Goal: Check status: Check status

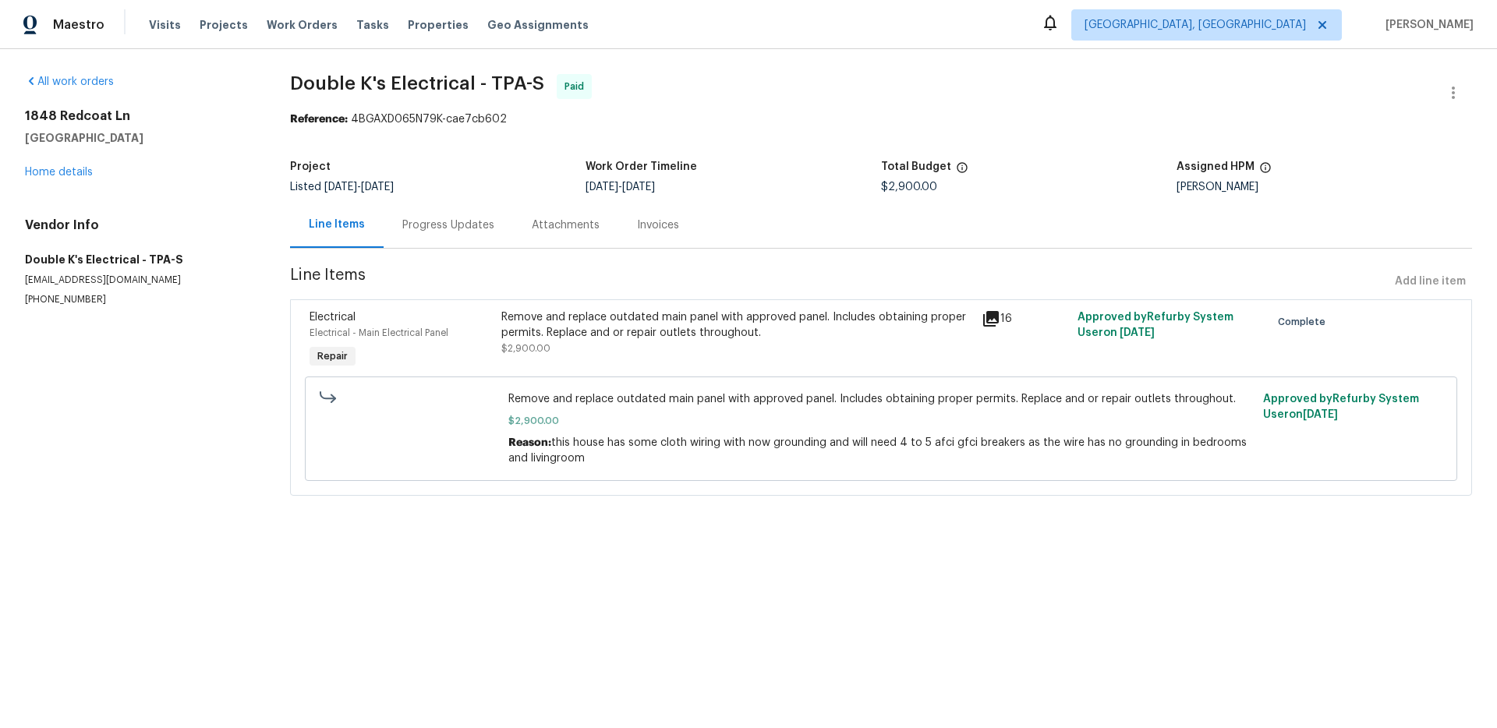
click at [433, 227] on div "Progress Updates" at bounding box center [448, 226] width 92 height 16
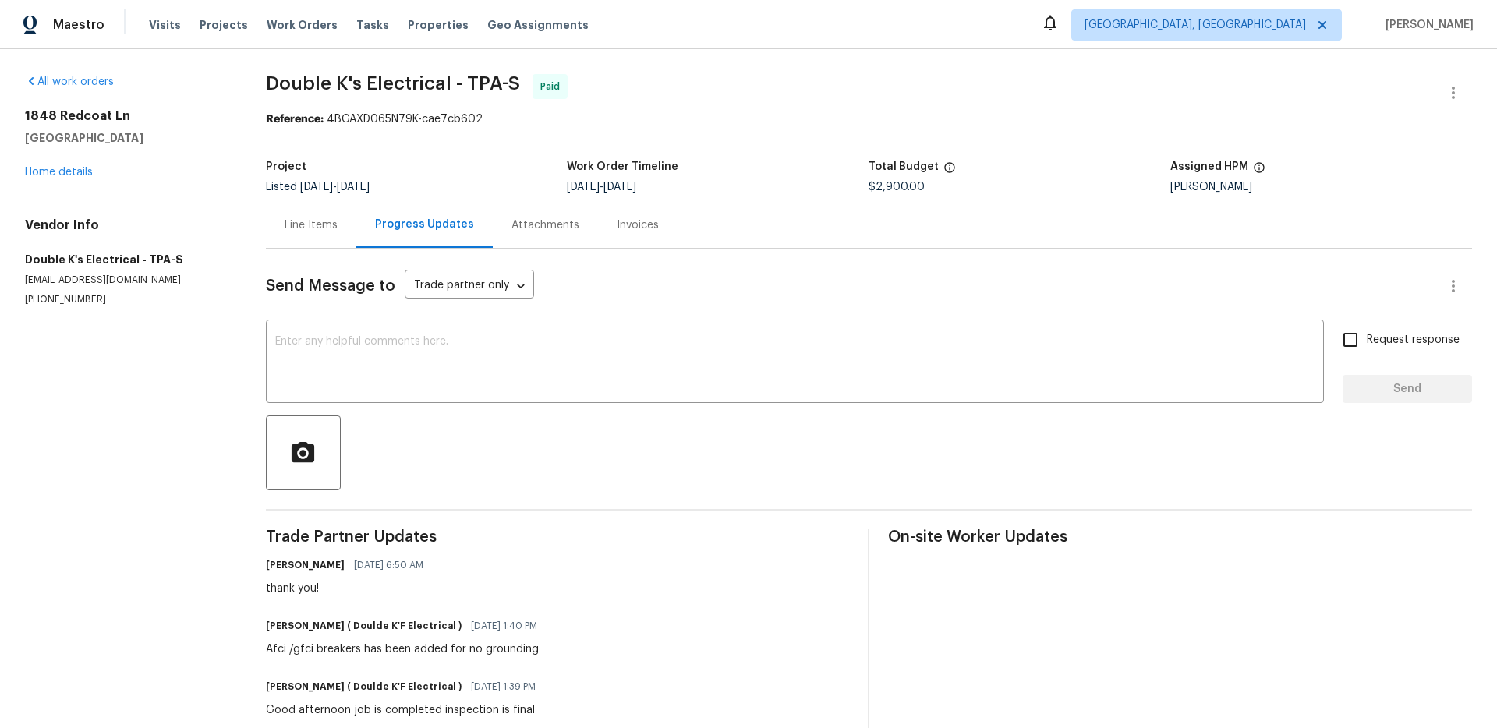
click at [645, 221] on div "Invoices" at bounding box center [638, 226] width 42 height 16
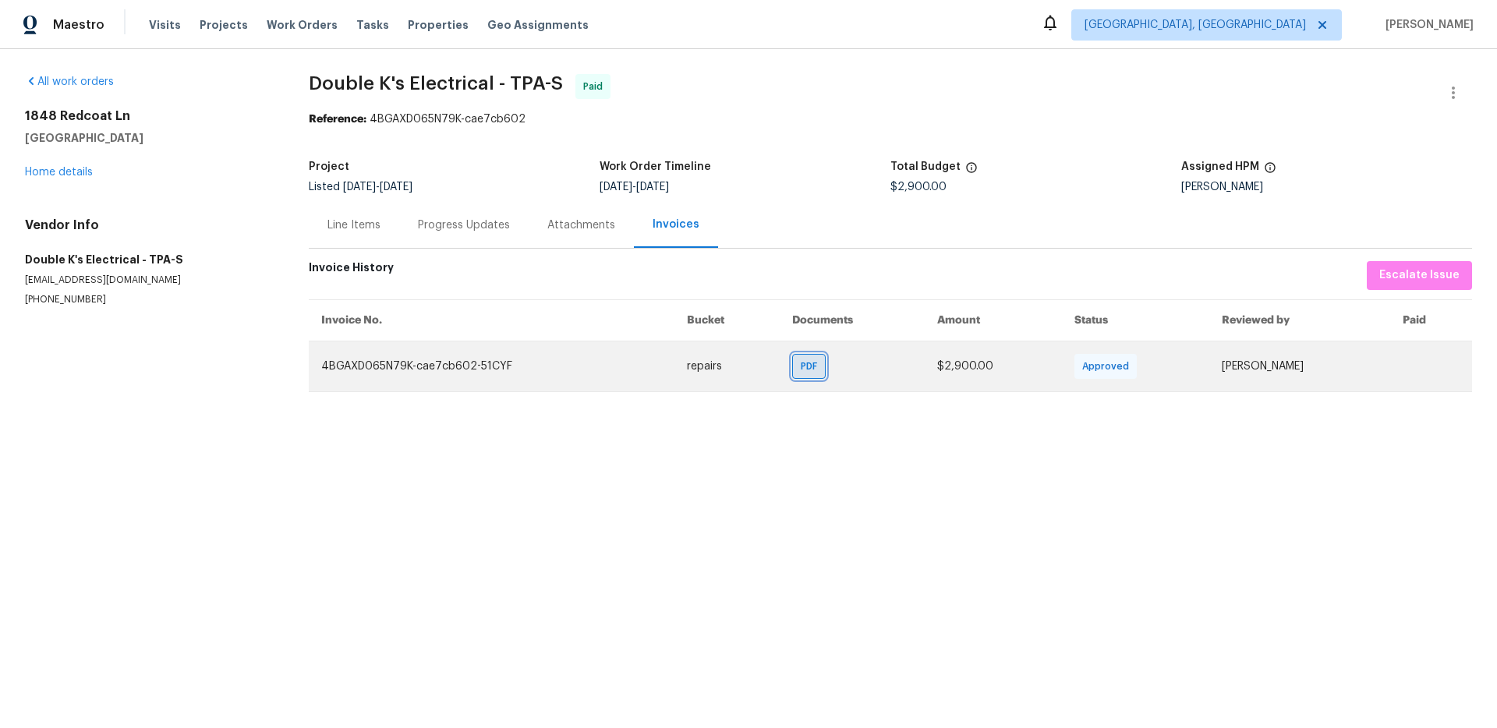
click at [801, 363] on span "PDF" at bounding box center [812, 367] width 23 height 16
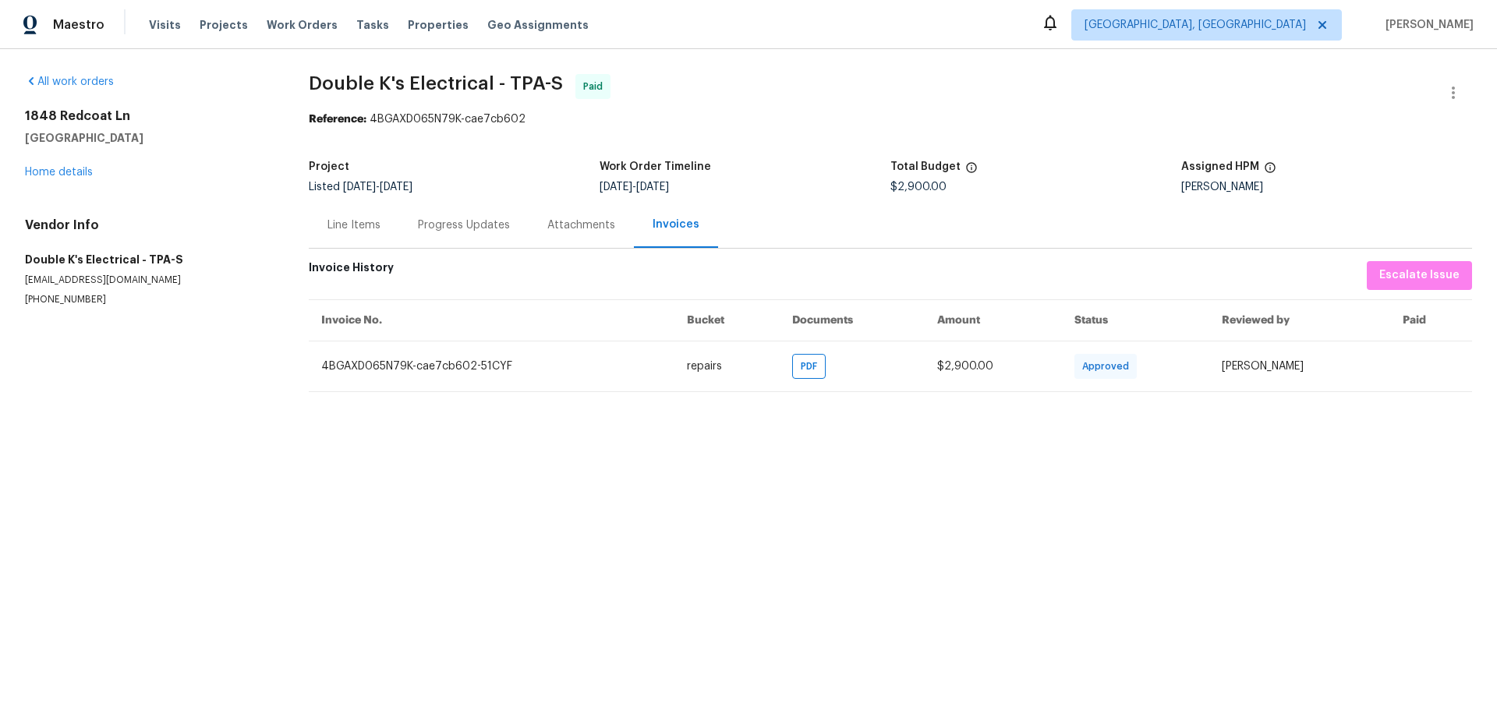
click at [354, 219] on div "Line Items" at bounding box center [354, 226] width 53 height 16
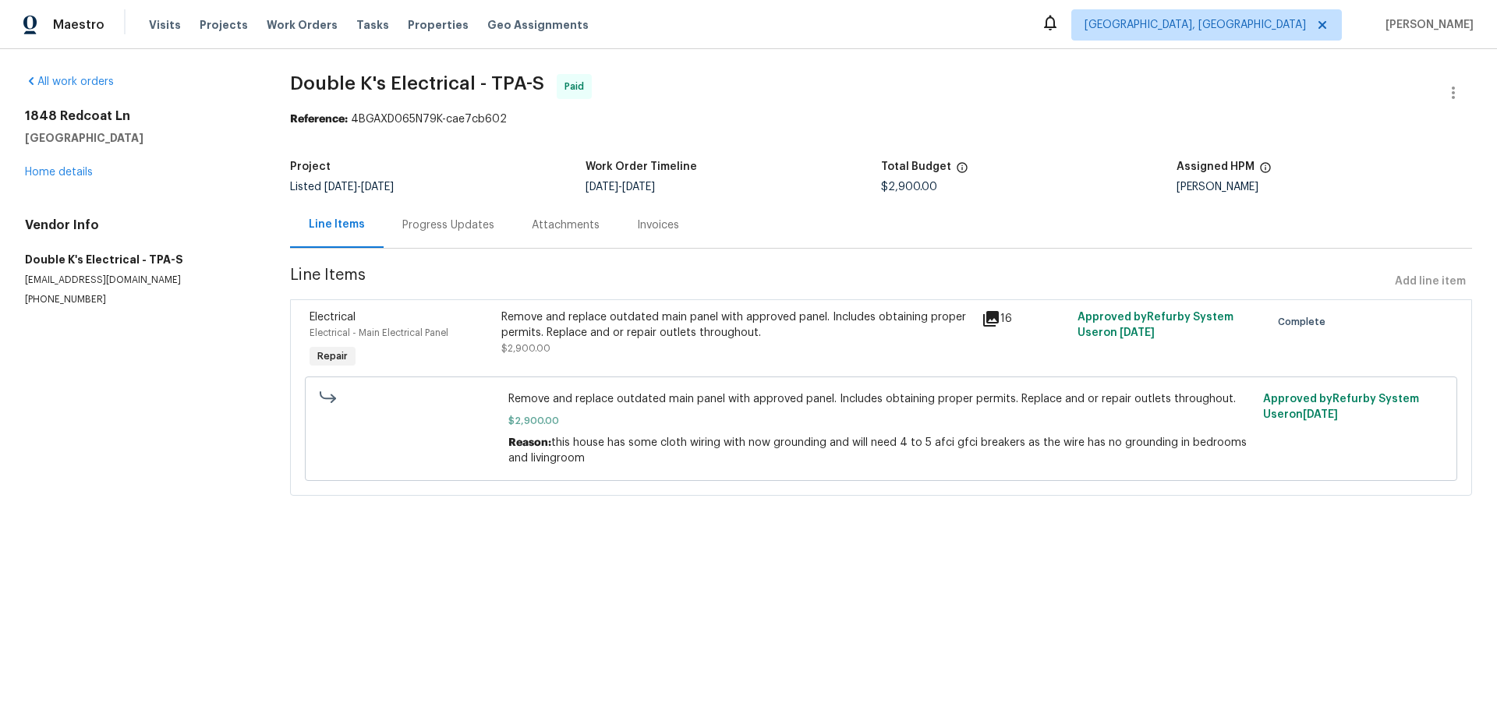
click at [439, 226] on div "Progress Updates" at bounding box center [448, 226] width 92 height 16
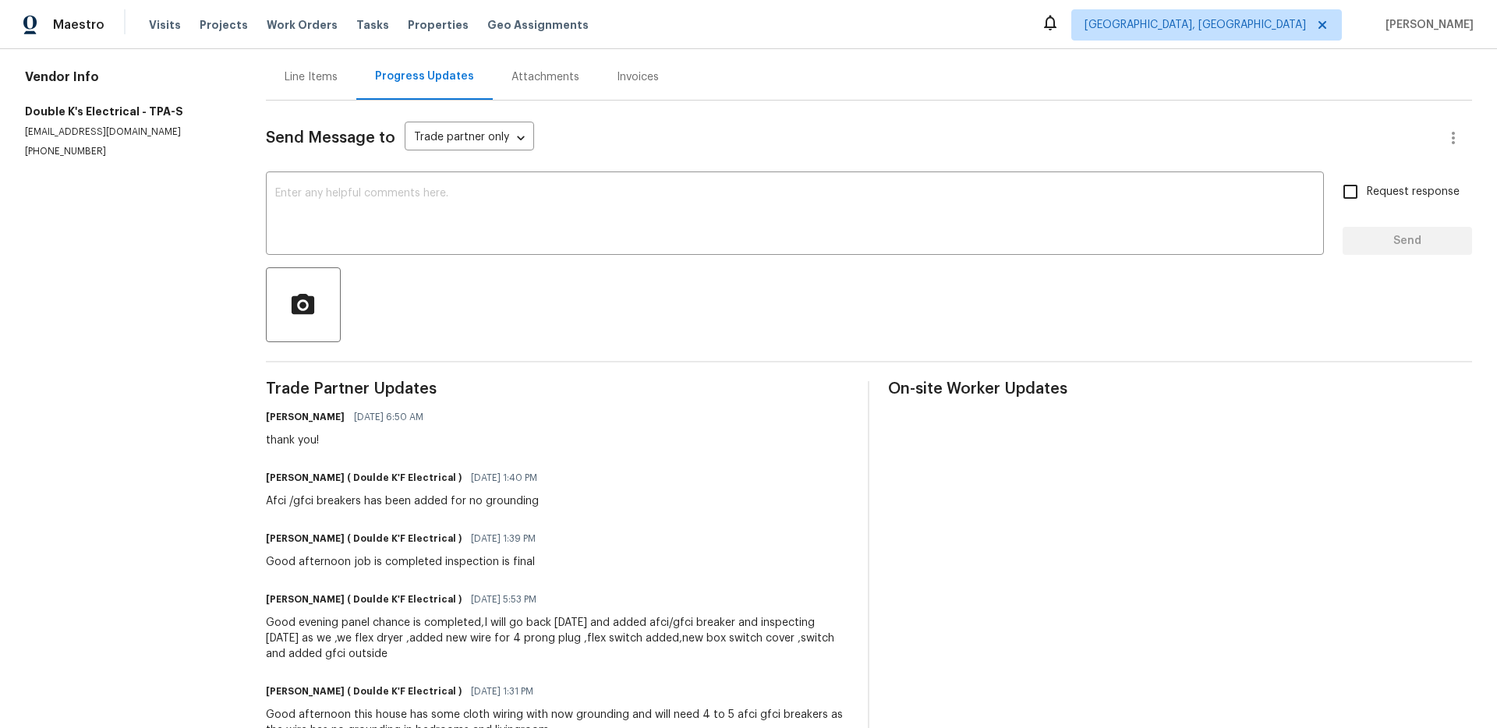
scroll to position [279, 0]
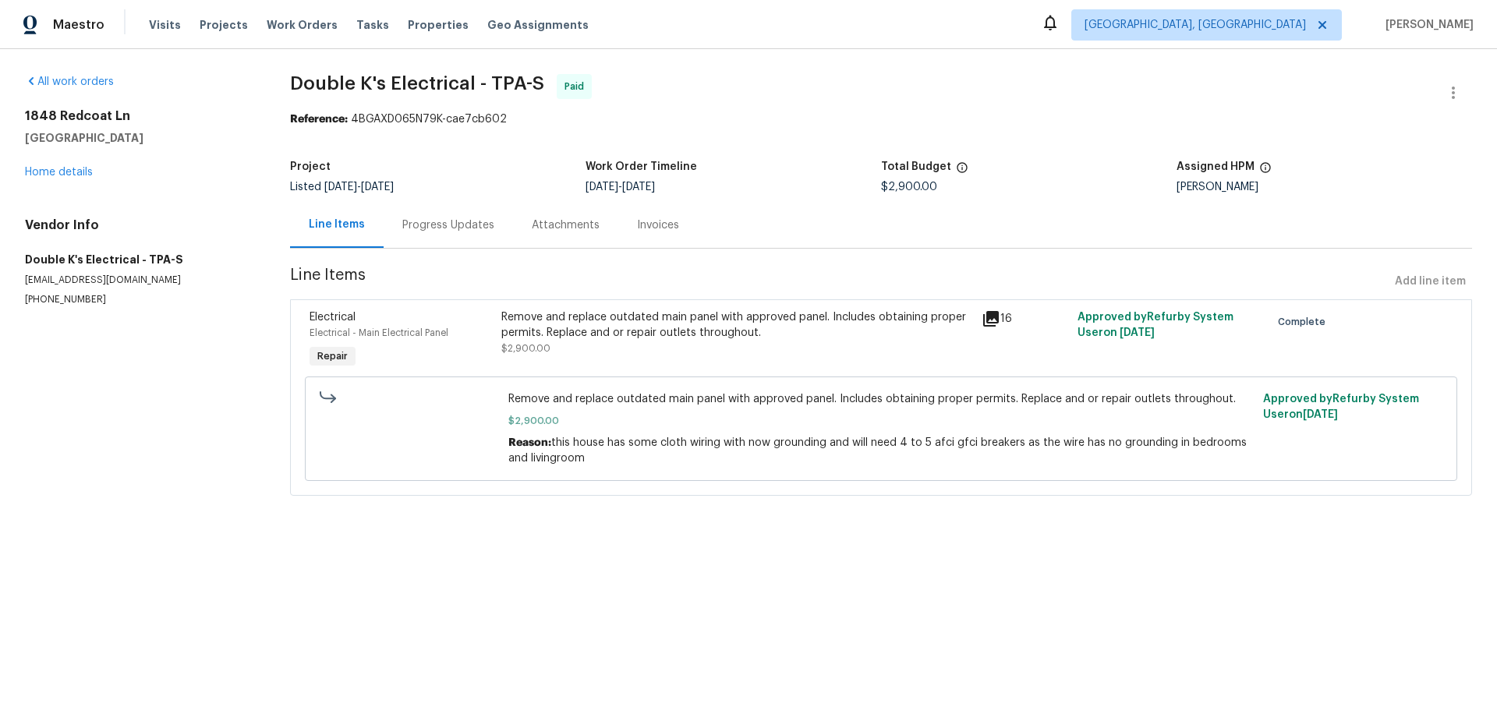
click at [595, 339] on div "Remove and replace outdated main panel with approved panel. Includes obtaining …" at bounding box center [736, 325] width 471 height 31
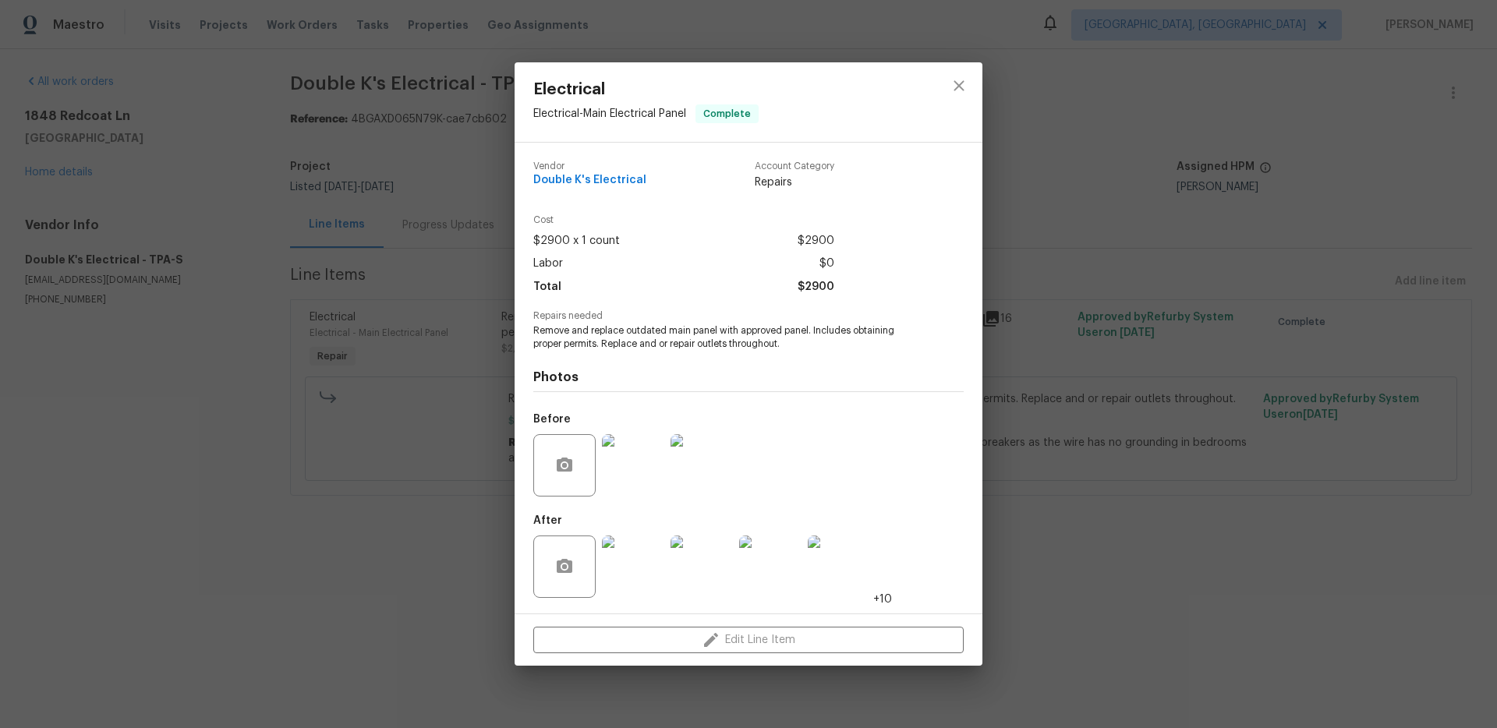
click at [646, 468] on img at bounding box center [633, 465] width 62 height 62
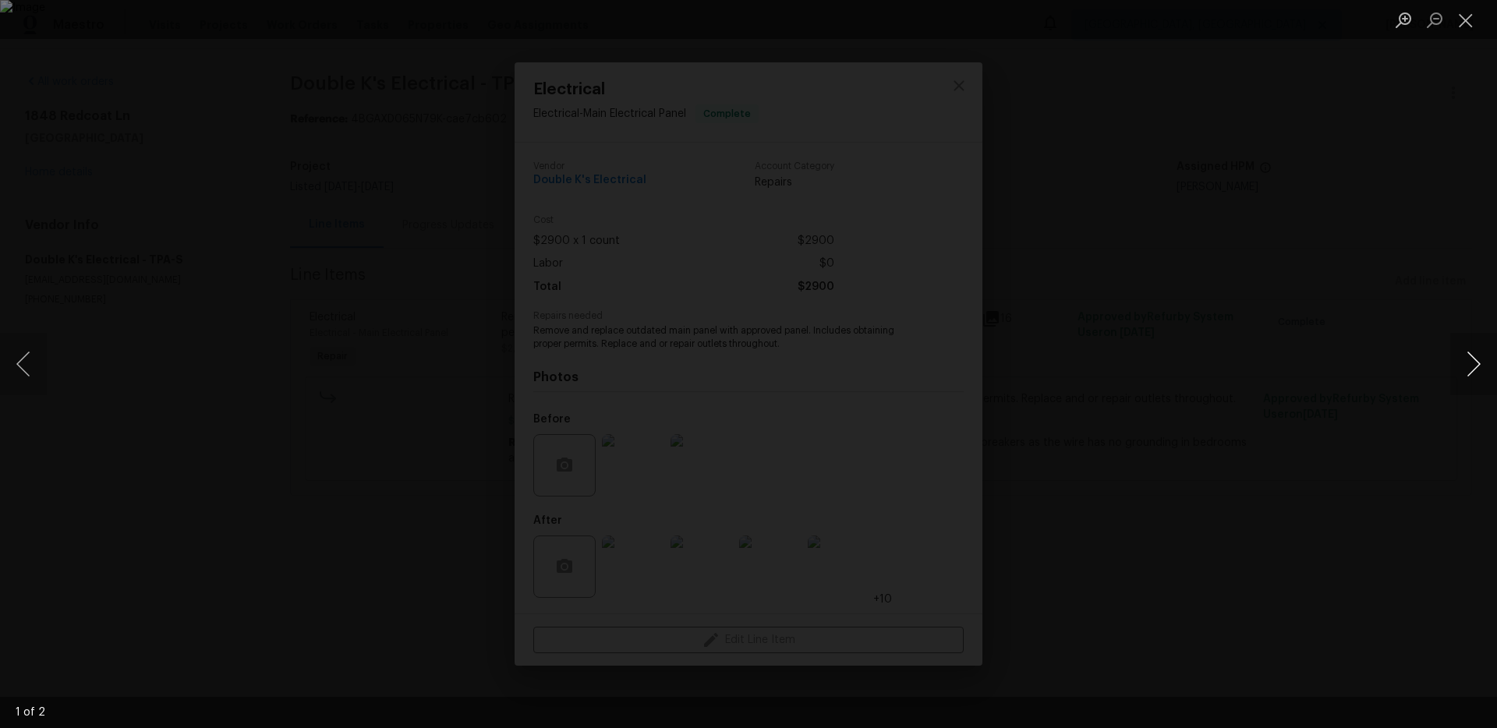
click at [1470, 361] on button "Next image" at bounding box center [1474, 364] width 47 height 62
click at [1440, 357] on div "Lightbox" at bounding box center [748, 364] width 1497 height 728
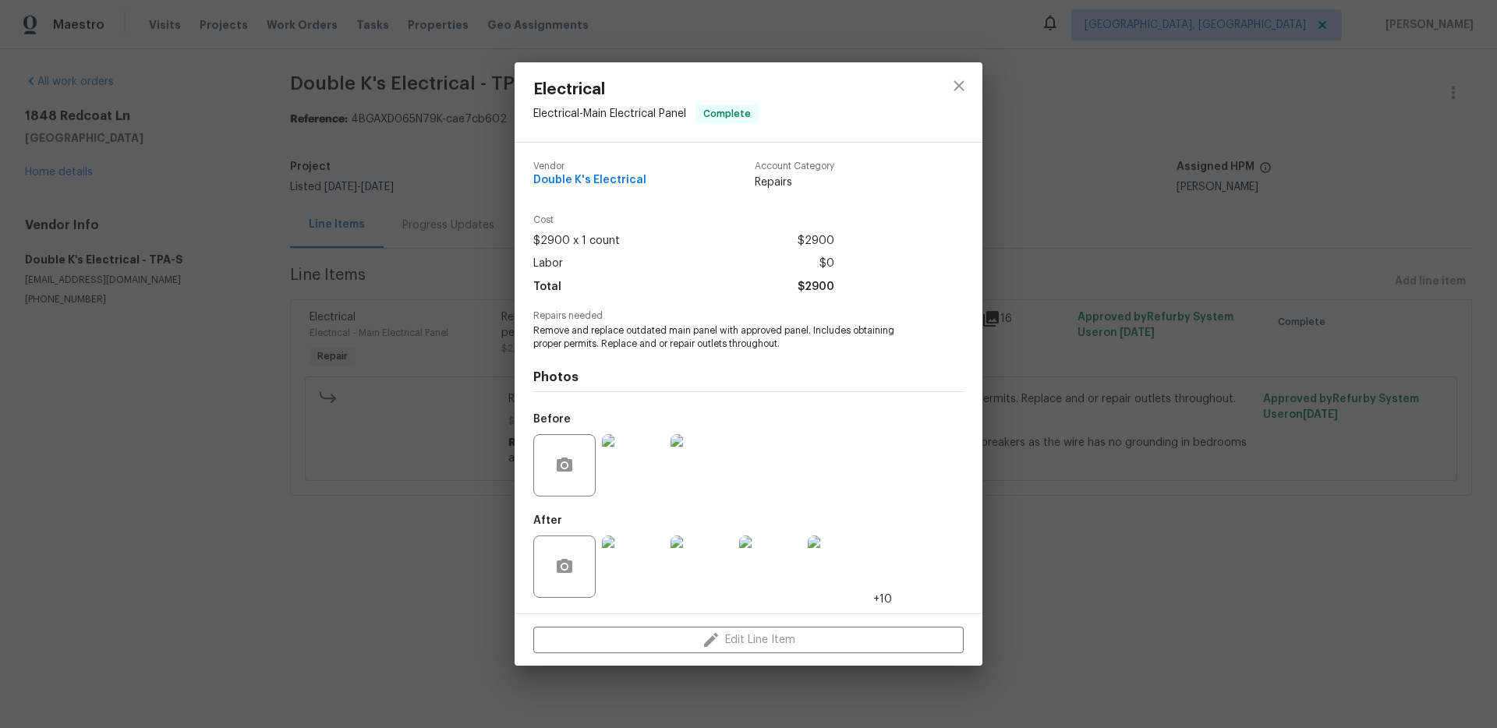
click at [639, 563] on img at bounding box center [633, 567] width 62 height 62
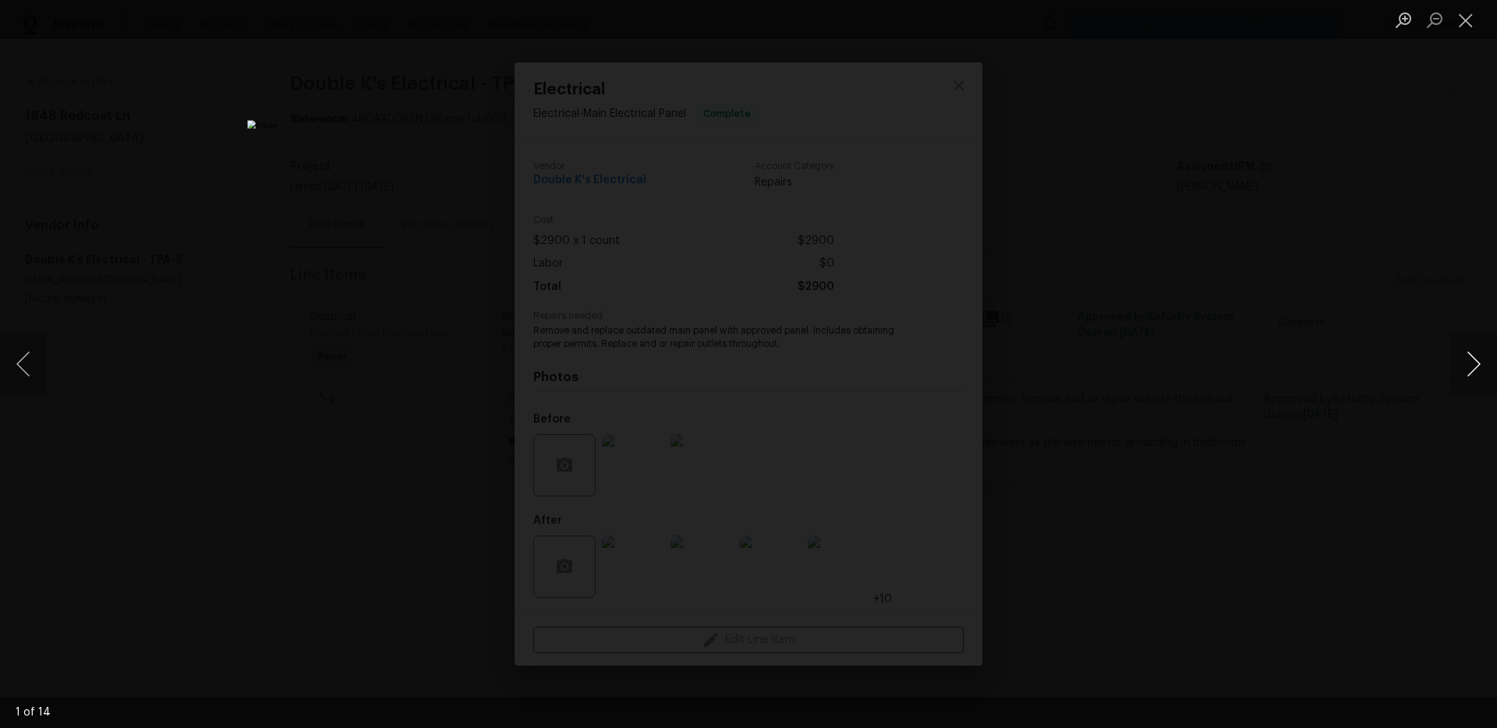
click at [1466, 370] on button "Next image" at bounding box center [1474, 364] width 47 height 62
click at [21, 371] on button "Previous image" at bounding box center [23, 364] width 47 height 62
click at [1480, 370] on button "Next image" at bounding box center [1474, 364] width 47 height 62
click at [20, 368] on button "Previous image" at bounding box center [23, 364] width 47 height 62
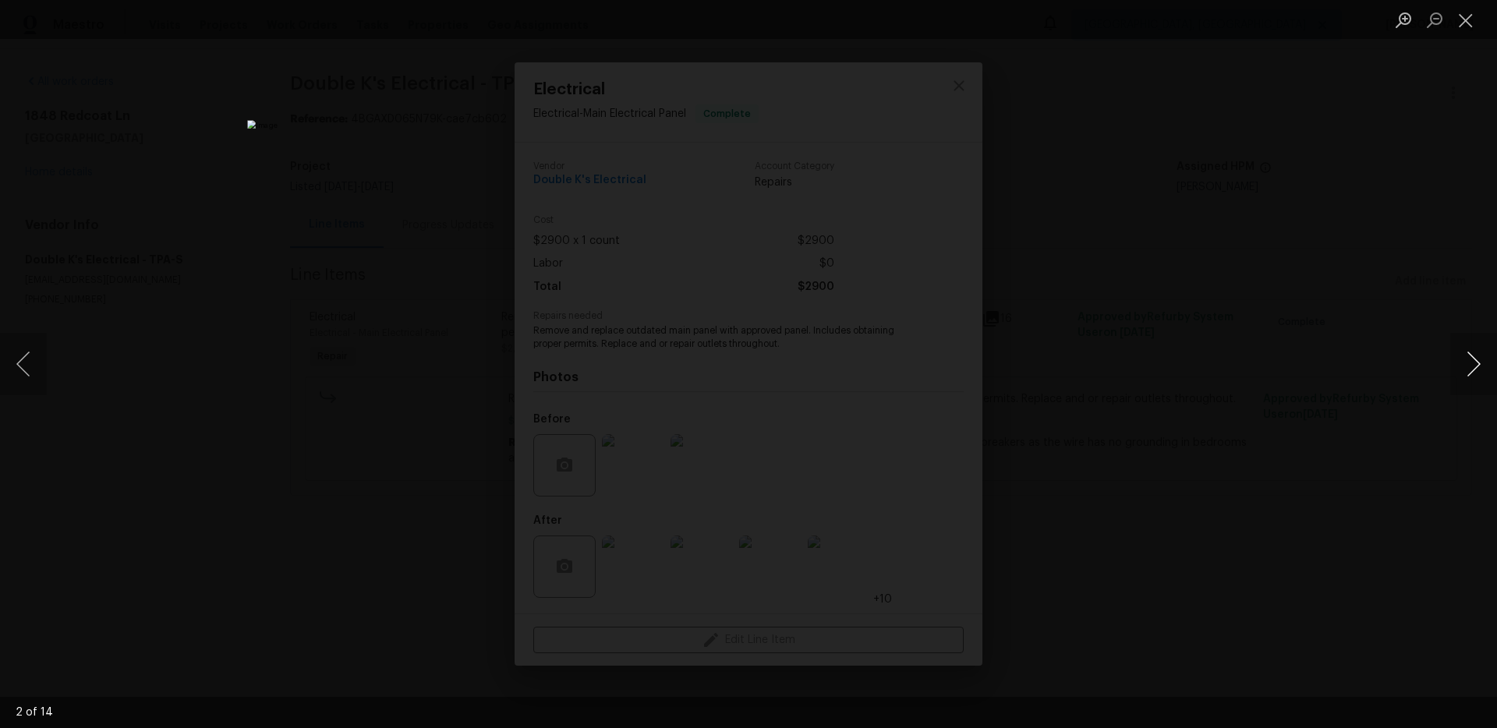
click at [1462, 367] on button "Next image" at bounding box center [1474, 364] width 47 height 62
click at [250, 520] on div "Lightbox" at bounding box center [748, 364] width 1497 height 728
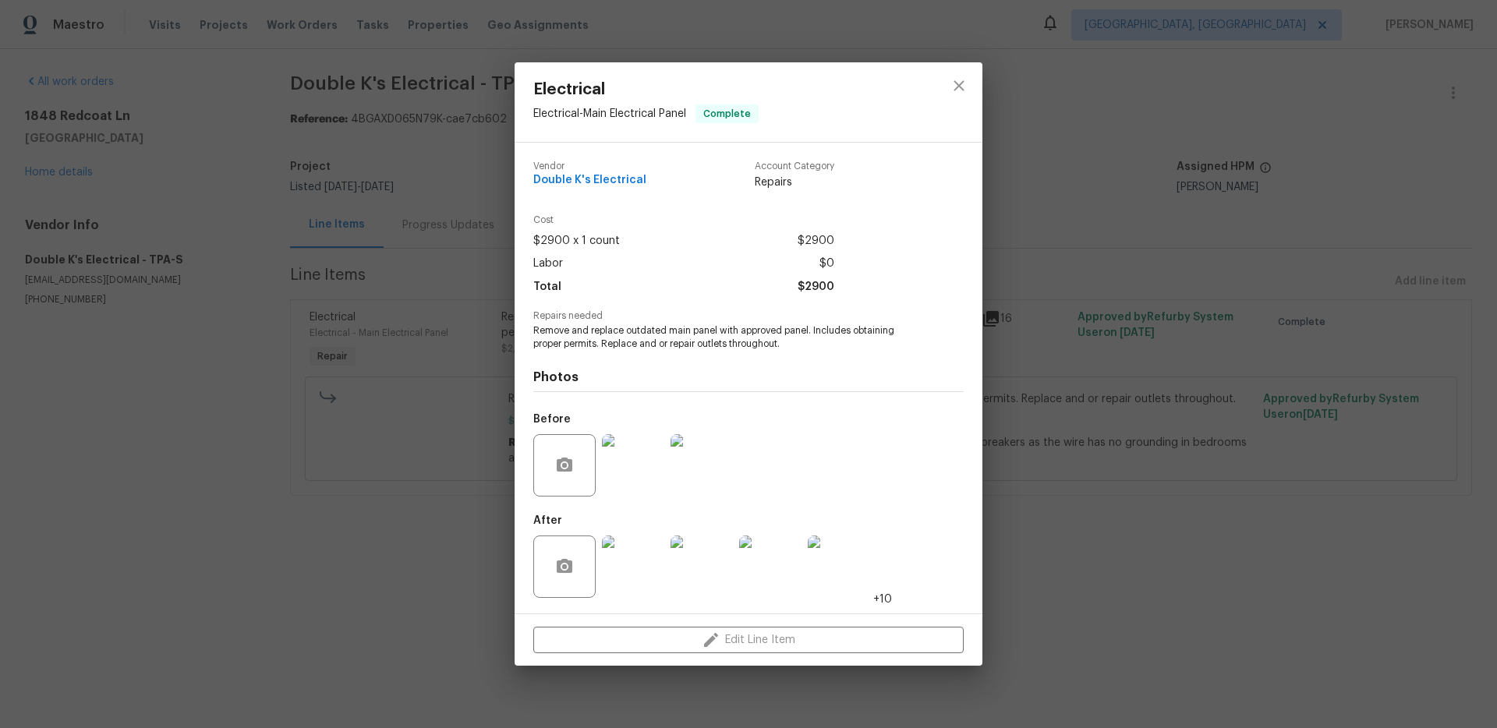
click at [247, 512] on div "Electrical Electrical - Main Electrical Panel Complete Vendor Double K's Electr…" at bounding box center [748, 364] width 1497 height 728
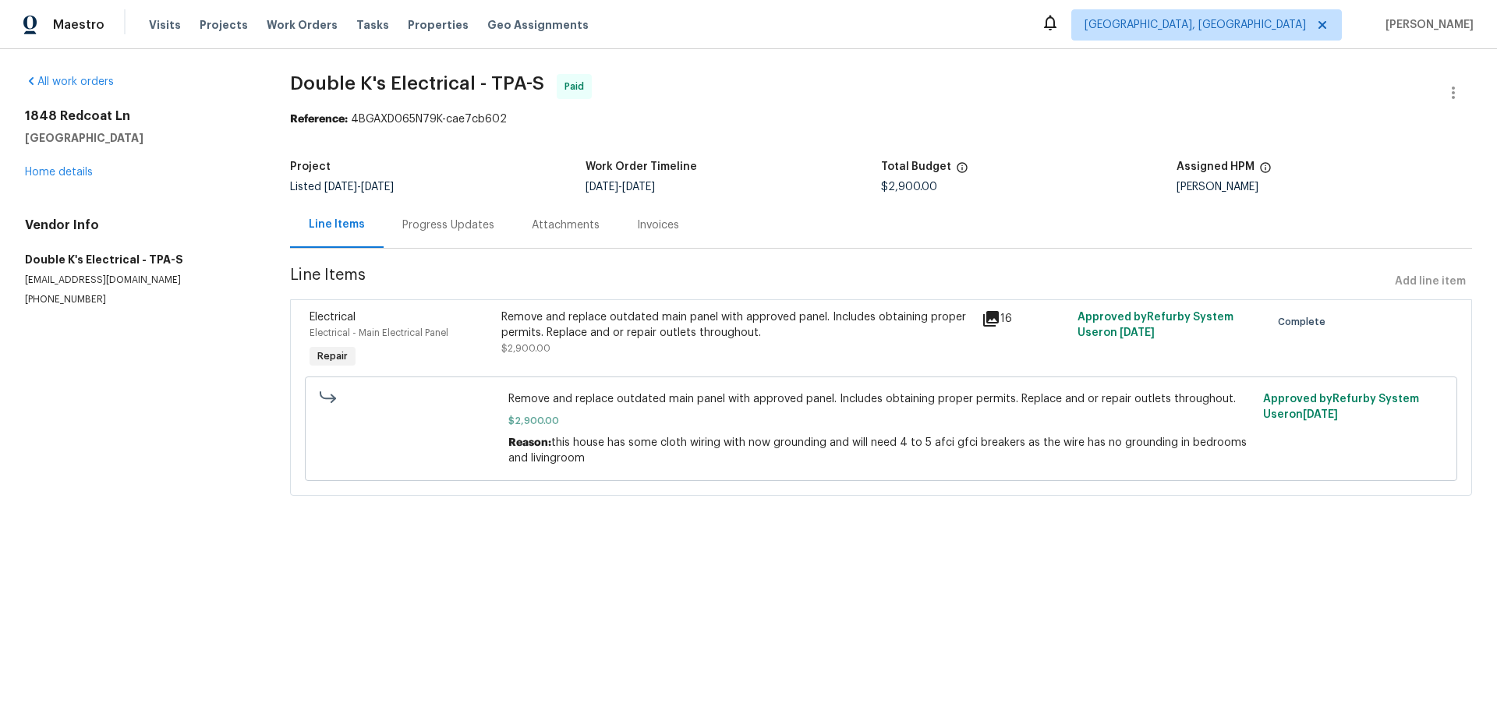
click at [993, 317] on icon at bounding box center [991, 319] width 16 height 16
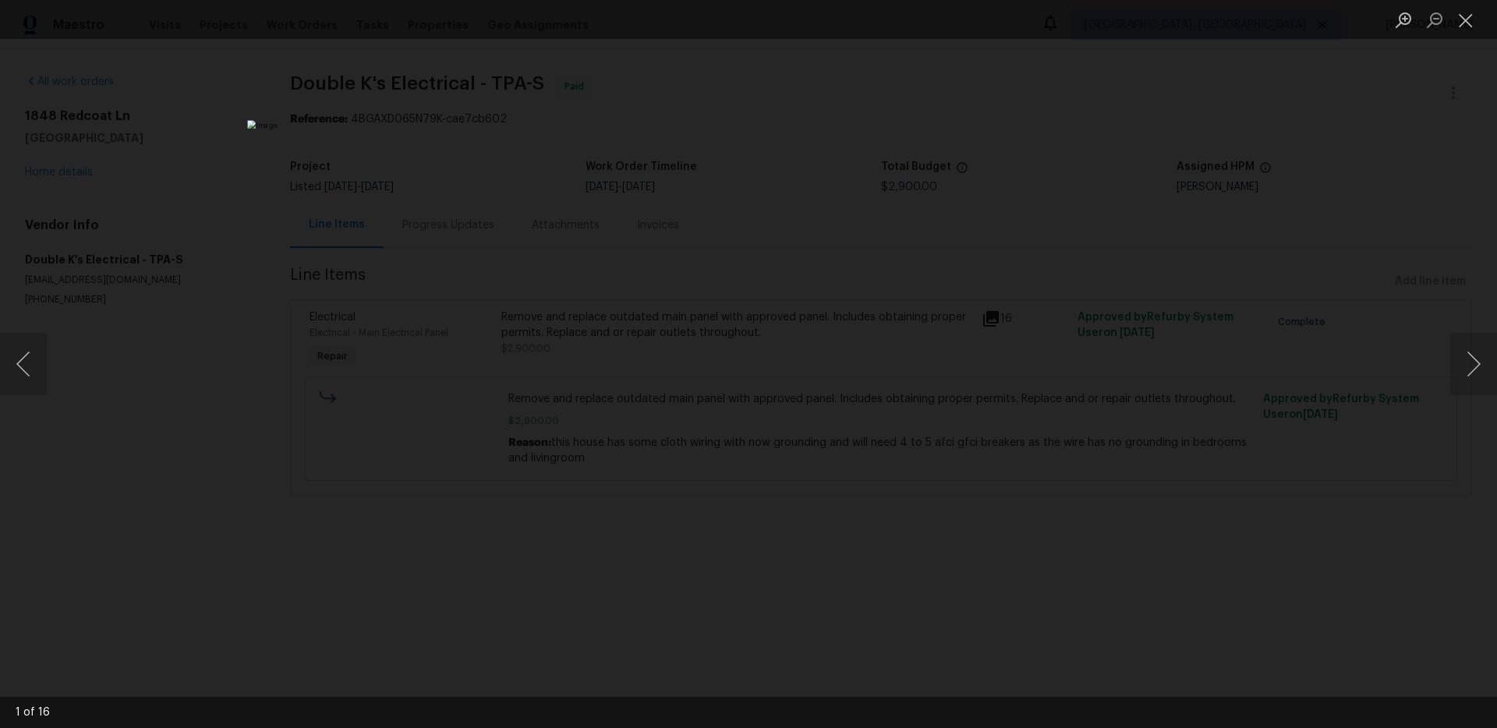
click at [411, 400] on div "Lightbox" at bounding box center [748, 364] width 1497 height 728
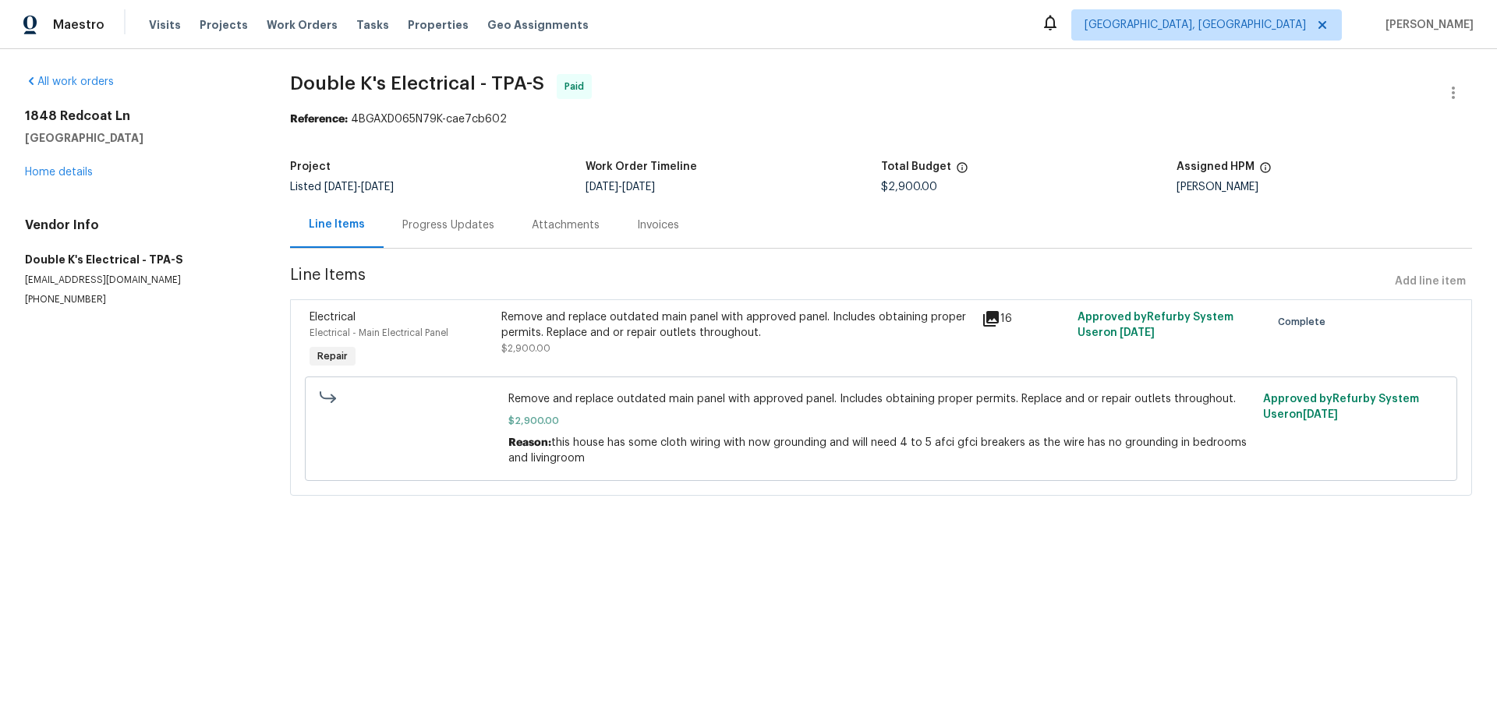
click at [590, 335] on div "Remove and replace outdated main panel with approved panel. Includes obtaining …" at bounding box center [736, 325] width 471 height 31
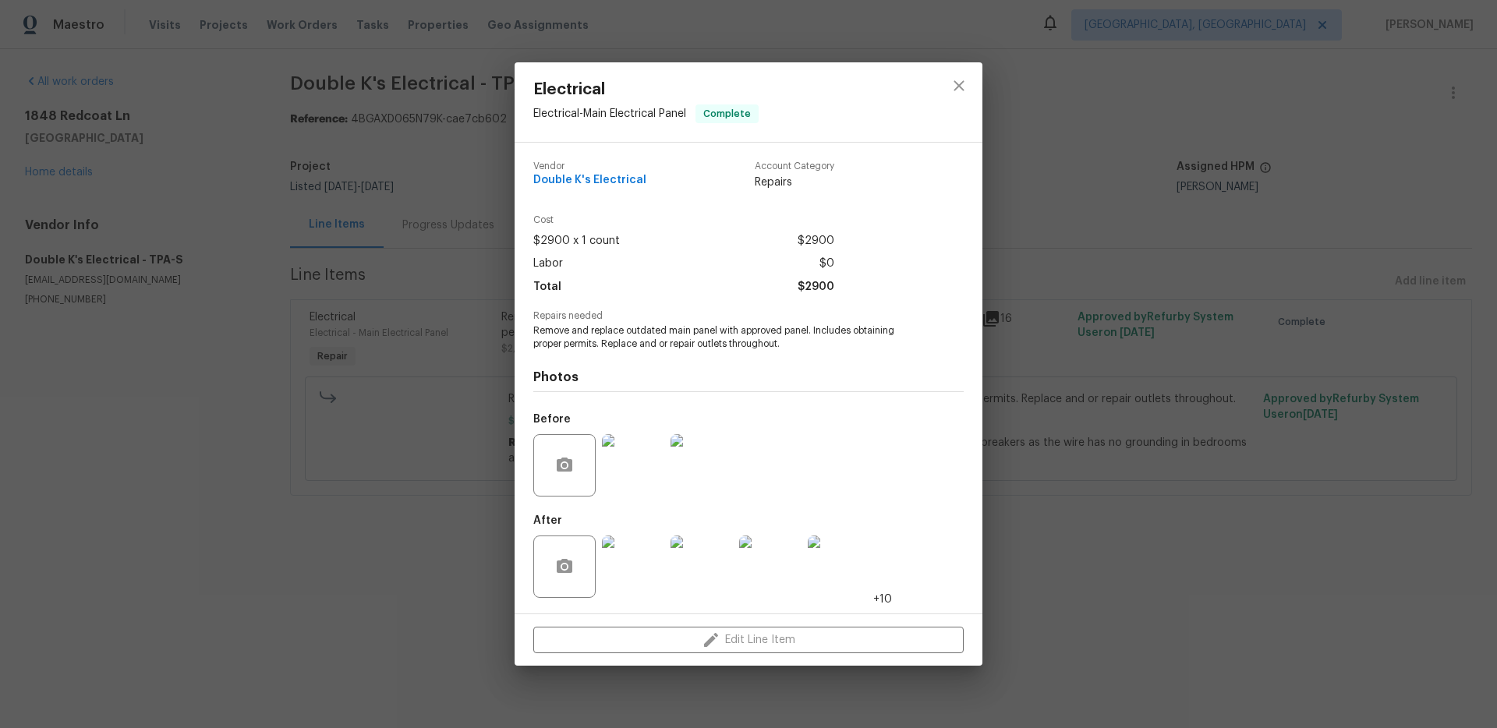
click at [631, 469] on img at bounding box center [633, 465] width 62 height 62
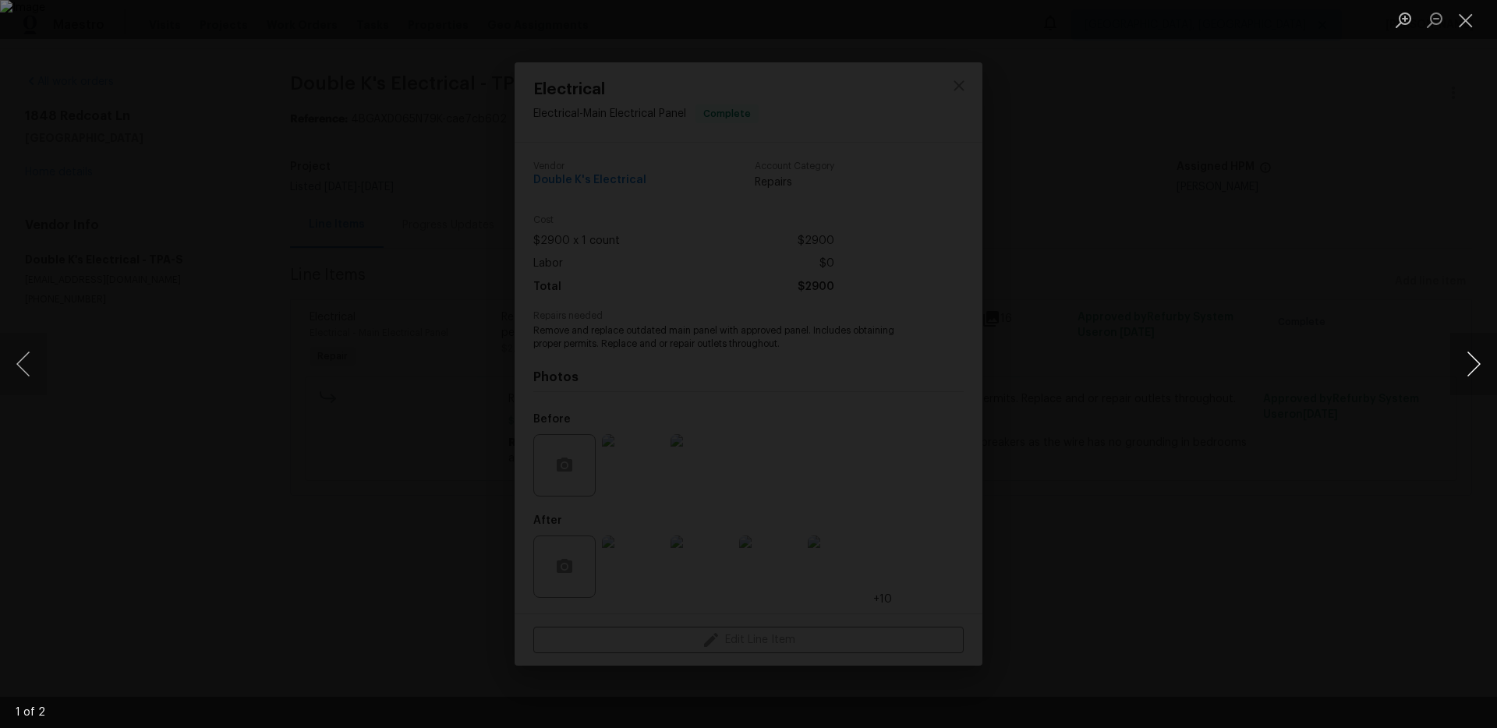
click at [1479, 362] on button "Next image" at bounding box center [1474, 364] width 47 height 62
click at [1312, 425] on div "Lightbox" at bounding box center [748, 364] width 1497 height 728
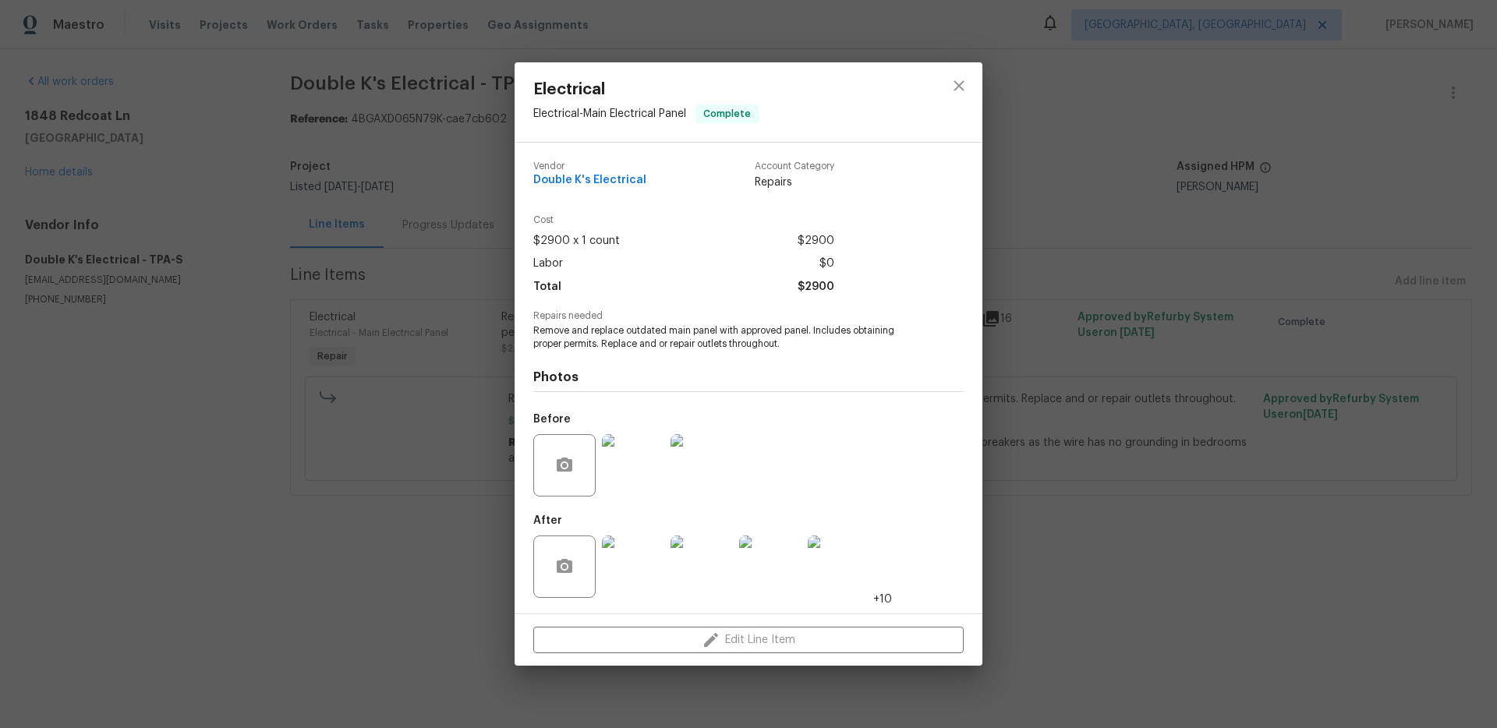
click at [639, 558] on img at bounding box center [633, 567] width 62 height 62
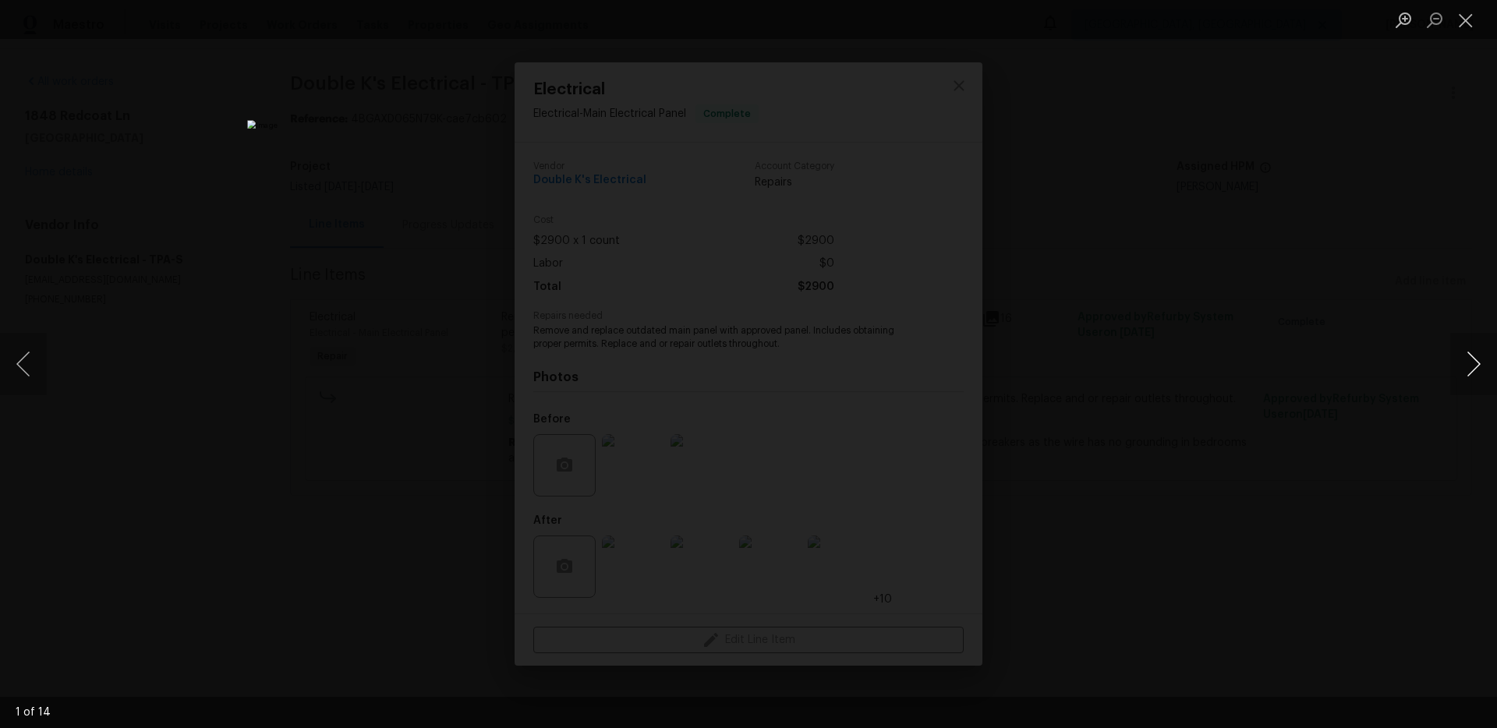
click at [1485, 363] on button "Next image" at bounding box center [1474, 364] width 47 height 62
click at [1481, 363] on button "Next image" at bounding box center [1474, 364] width 47 height 62
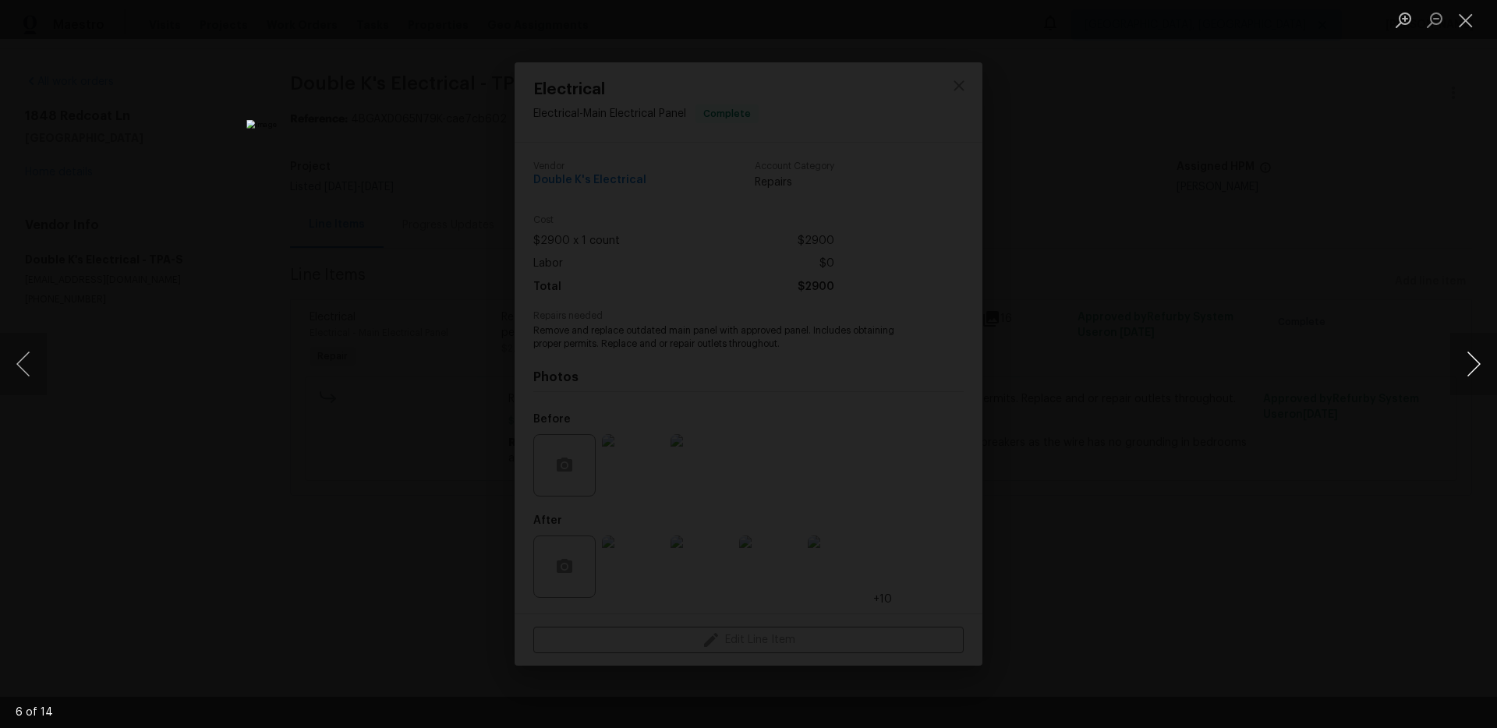
click at [1481, 363] on button "Next image" at bounding box center [1474, 364] width 47 height 62
click at [382, 450] on div "Lightbox" at bounding box center [748, 364] width 1497 height 728
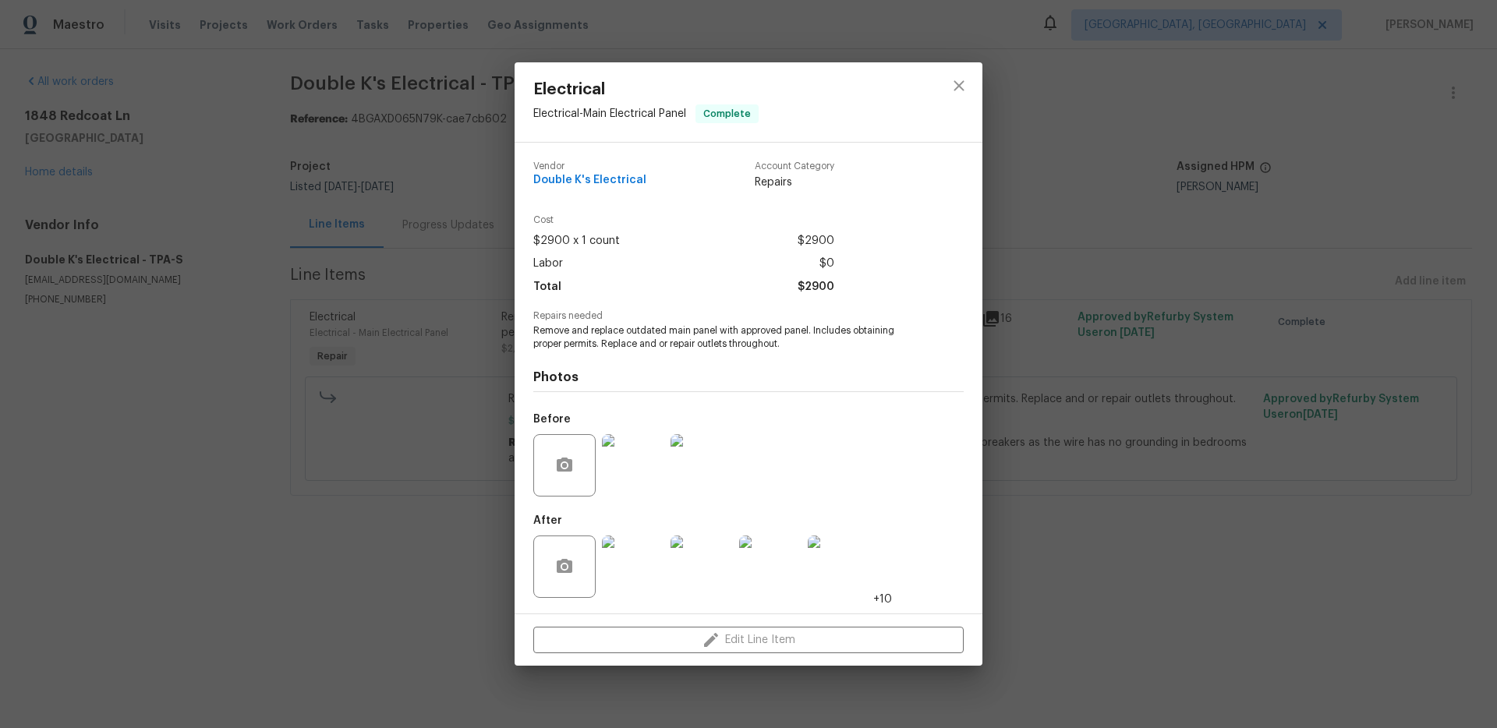
click at [1218, 320] on div "Electrical Electrical - Main Electrical Panel Complete Vendor Double K's Electr…" at bounding box center [748, 364] width 1497 height 728
